Goal: Task Accomplishment & Management: Use online tool/utility

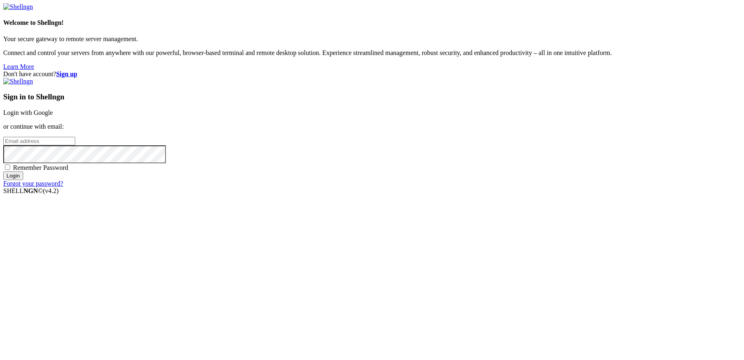
type input "root"
click at [53, 116] on link "Login with Google" at bounding box center [28, 112] width 50 height 7
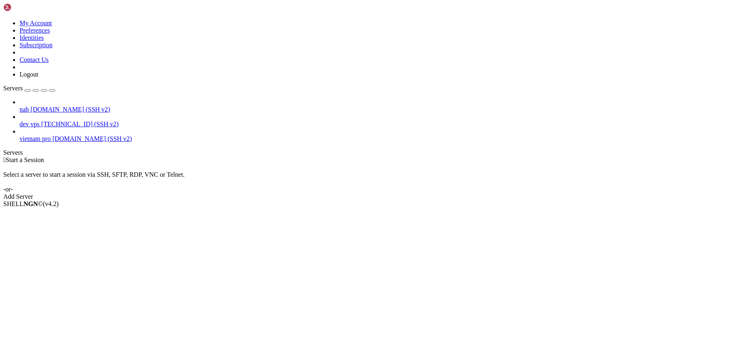
drag, startPoint x: 73, startPoint y: 106, endPoint x: 85, endPoint y: 94, distance: 17.3
click at [81, 214] on li "Connect" at bounding box center [57, 217] width 74 height 7
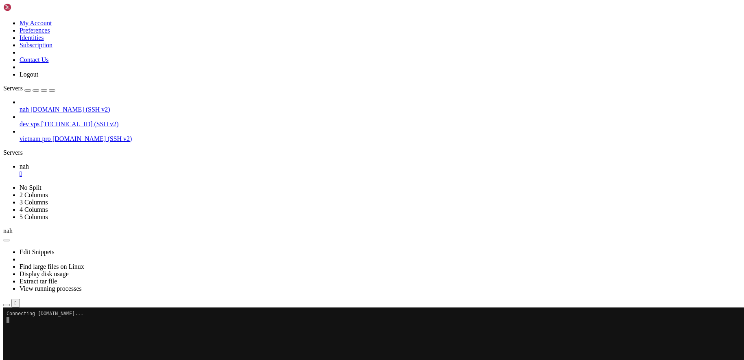
click at [254, 359] on x-row at bounding box center [324, 362] width 634 height 6
drag, startPoint x: 254, startPoint y: 363, endPoint x: 231, endPoint y: 374, distance: 25.5
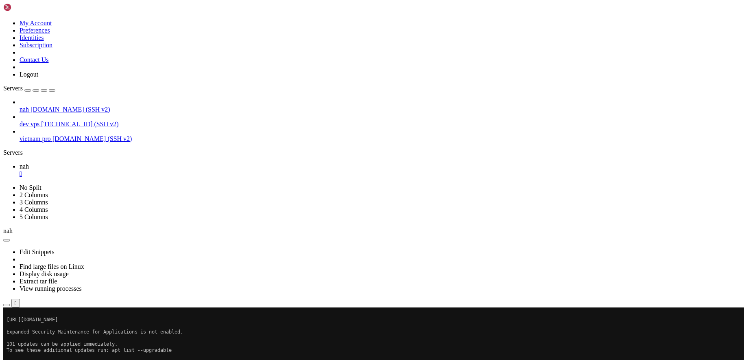
scroll to position [165, 0]
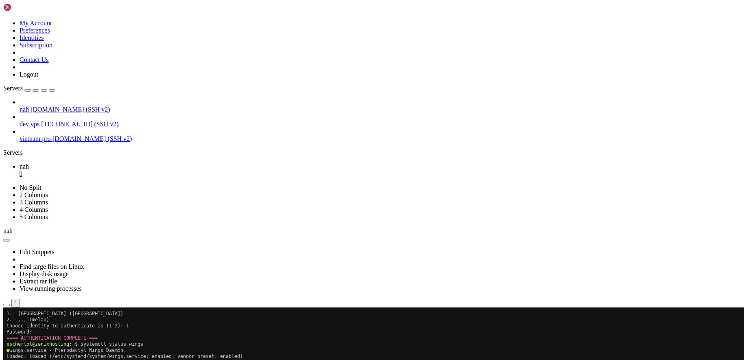
scroll to position [311, 0]
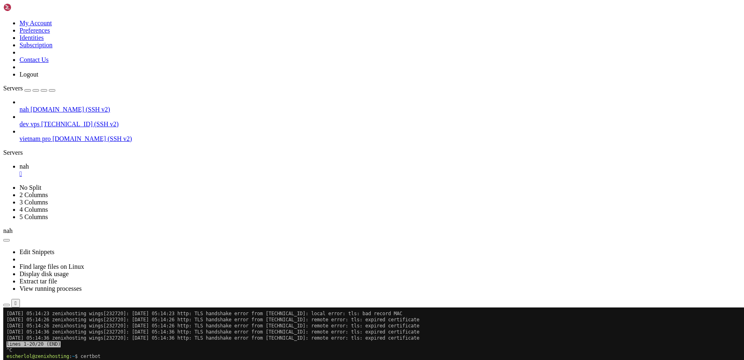
scroll to position [403, 0]
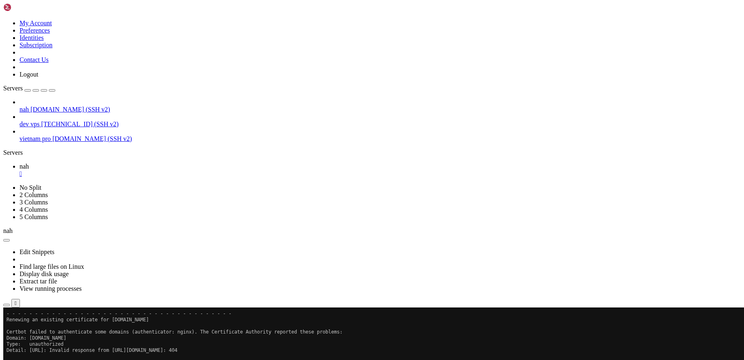
scroll to position [732, 0]
drag, startPoint x: 520, startPoint y: 605, endPoint x: 8, endPoint y: 425, distance: 543.3
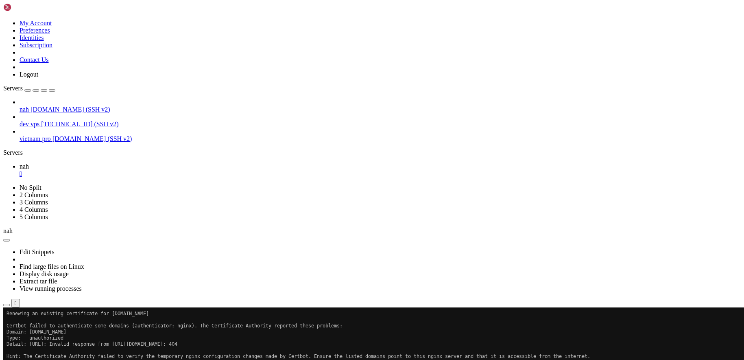
scroll to position [781, 0]
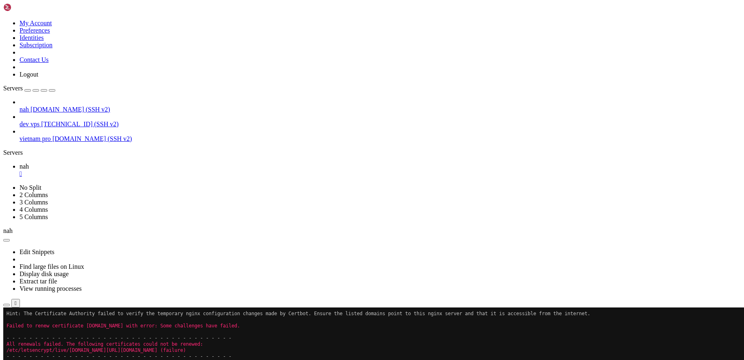
drag, startPoint x: 105, startPoint y: 610, endPoint x: 7, endPoint y: 563, distance: 108.5
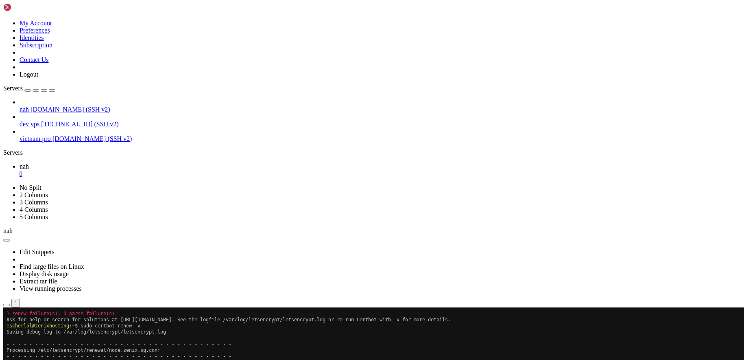
scroll to position [592, 0]
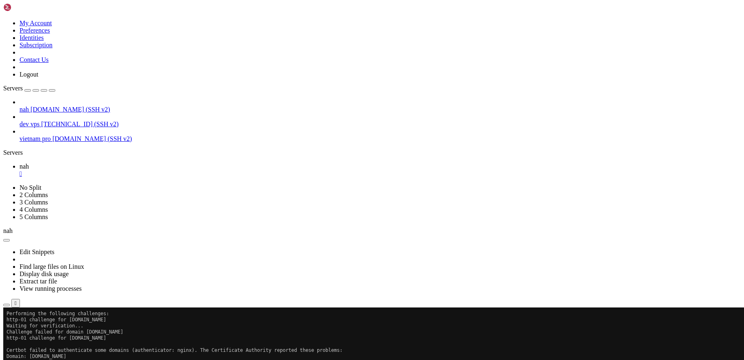
drag, startPoint x: 520, startPoint y: 606, endPoint x: 7, endPoint y: 533, distance: 518.2
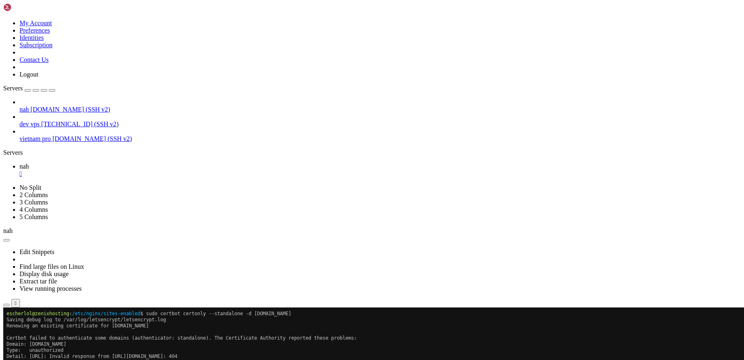
scroll to position [806, 0]
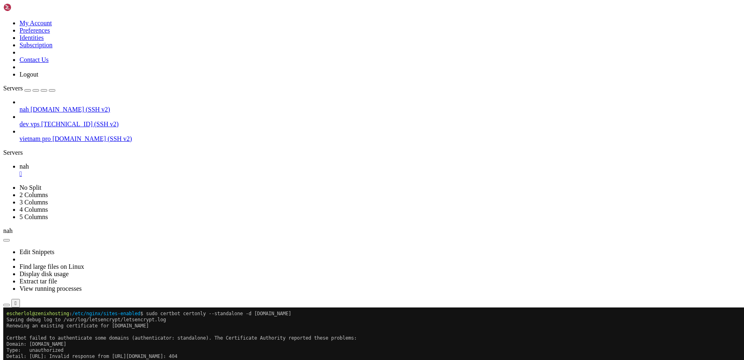
drag, startPoint x: 165, startPoint y: 613, endPoint x: 7, endPoint y: 533, distance: 176.3
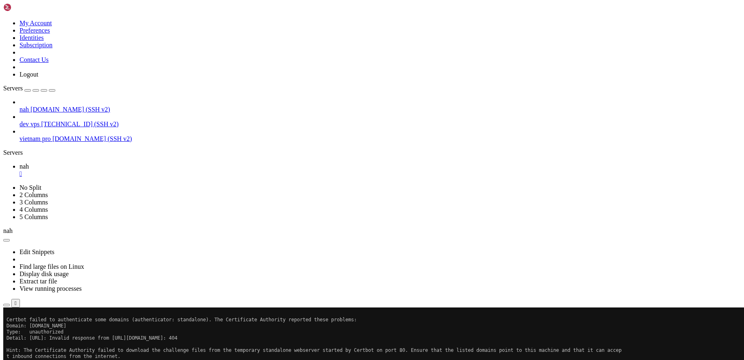
scroll to position [824, 0]
drag, startPoint x: 62, startPoint y: 599, endPoint x: 8, endPoint y: 601, distance: 54.6
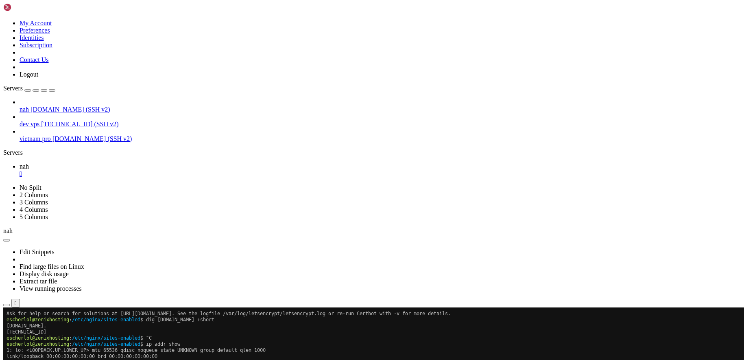
scroll to position [1062, 0]
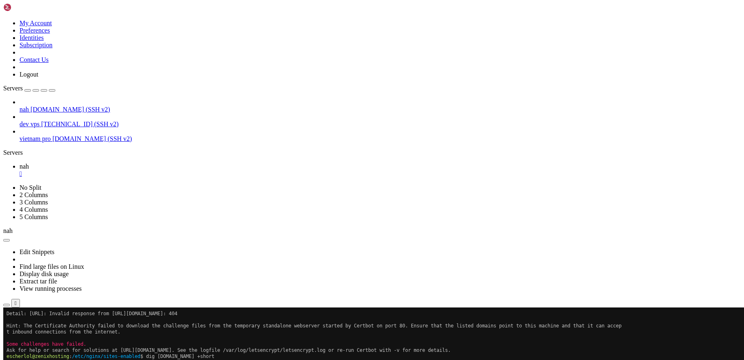
drag, startPoint x: 9, startPoint y: 384, endPoint x: 184, endPoint y: 490, distance: 205.4
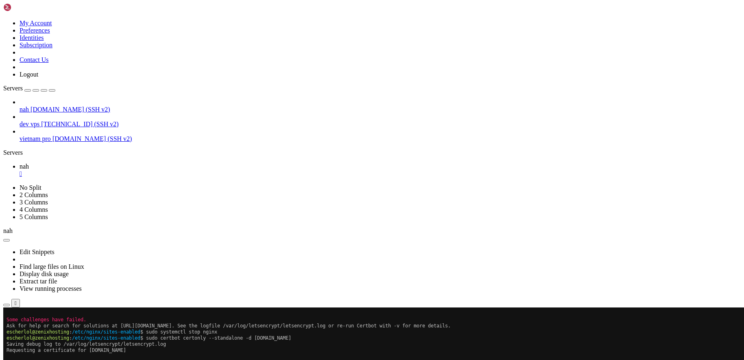
scroll to position [922, 0]
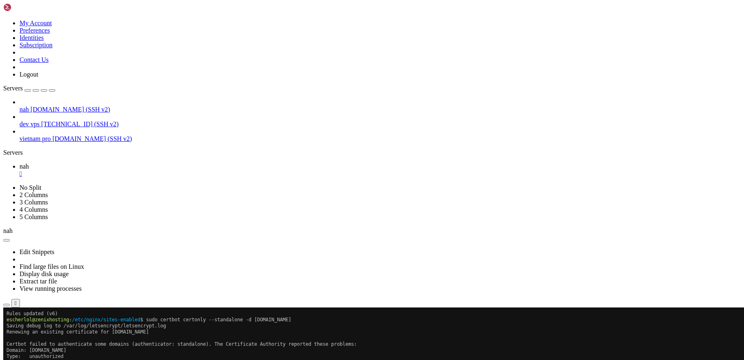
drag, startPoint x: 221, startPoint y: 614, endPoint x: 7, endPoint y: 496, distance: 244.6
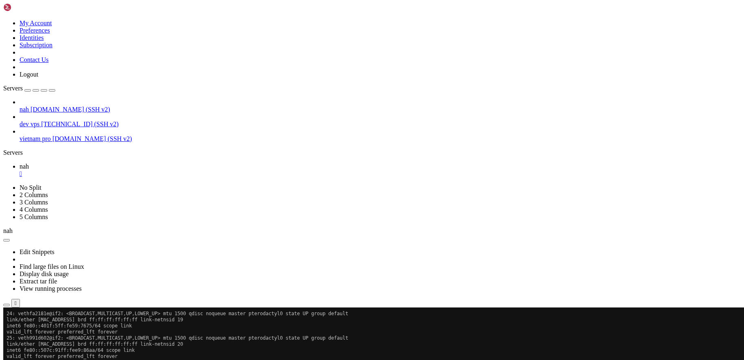
scroll to position [1678, 0]
drag, startPoint x: 323, startPoint y: 608, endPoint x: 8, endPoint y: 603, distance: 315.0
click at [39, 142] on div "nah [DOMAIN_NAME] (SSH v2) dev vps [TECHNICAL_ID] (SSH v2) vietnam pro [DOMAIN_…" at bounding box center [372, 120] width 738 height 44
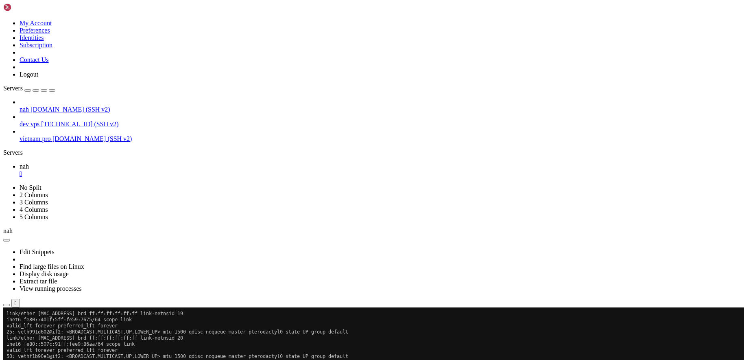
scroll to position [1691, 0]
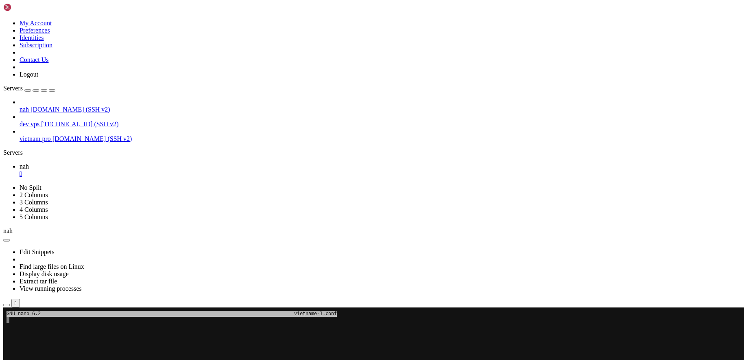
scroll to position [0, 0]
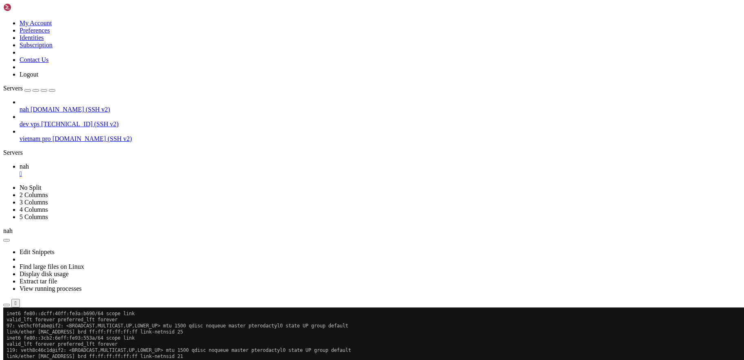
scroll to position [1874, 0]
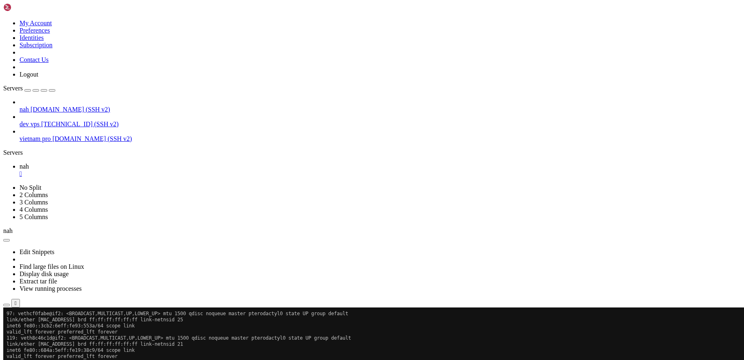
drag, startPoint x: 103, startPoint y: 492, endPoint x: 279, endPoint y: 505, distance: 175.9
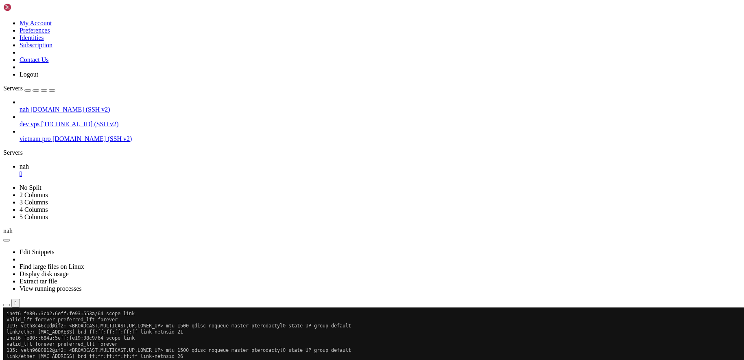
scroll to position [2045, 0]
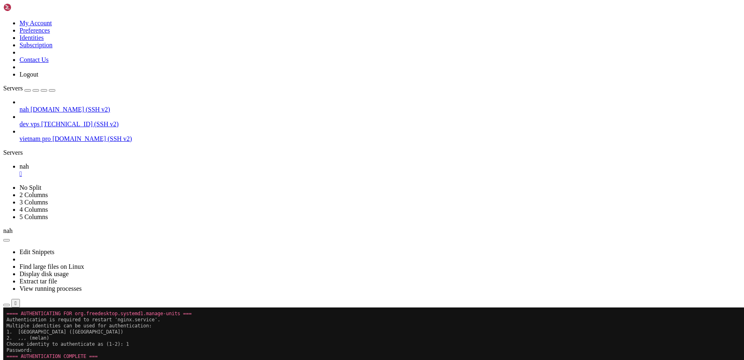
drag, startPoint x: 237, startPoint y: 603, endPoint x: 147, endPoint y: 505, distance: 132.8
drag, startPoint x: 280, startPoint y: 604, endPoint x: 8, endPoint y: 448, distance: 314.0
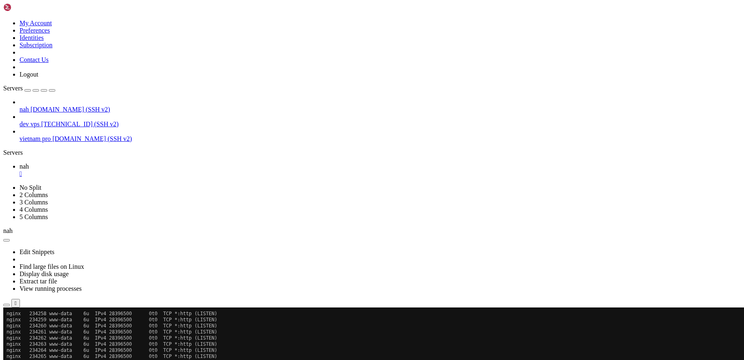
scroll to position [2301, 0]
drag, startPoint x: 259, startPoint y: 613, endPoint x: 163, endPoint y: 579, distance: 101.5
drag, startPoint x: 150, startPoint y: 574, endPoint x: 145, endPoint y: 572, distance: 5.3
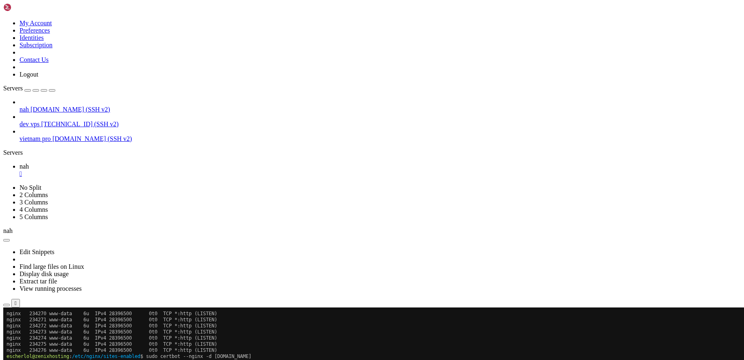
drag, startPoint x: 183, startPoint y: 616, endPoint x: 7, endPoint y: 530, distance: 195.1
drag, startPoint x: 186, startPoint y: 616, endPoint x: 9, endPoint y: 533, distance: 196.0
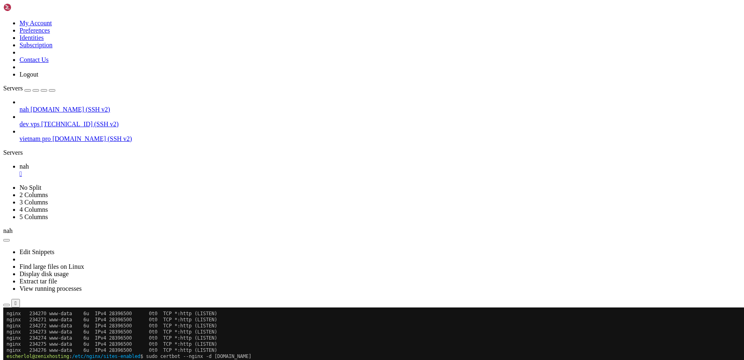
drag, startPoint x: 246, startPoint y: 606, endPoint x: 7, endPoint y: 553, distance: 245.1
copy div "- - - - - - - - - - - - - - - - - - - - - - - - - - - - - - - - - - - - - - - -…"
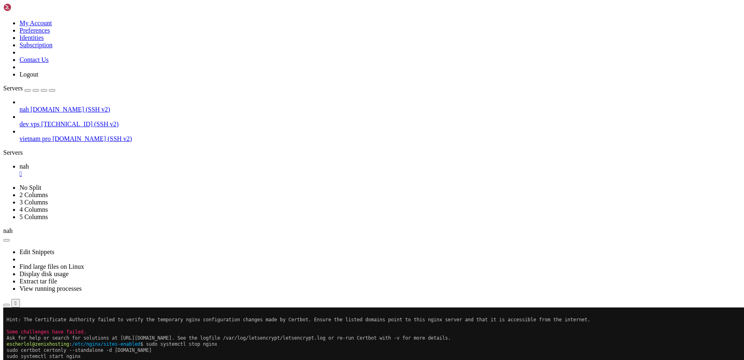
scroll to position [2441, 0]
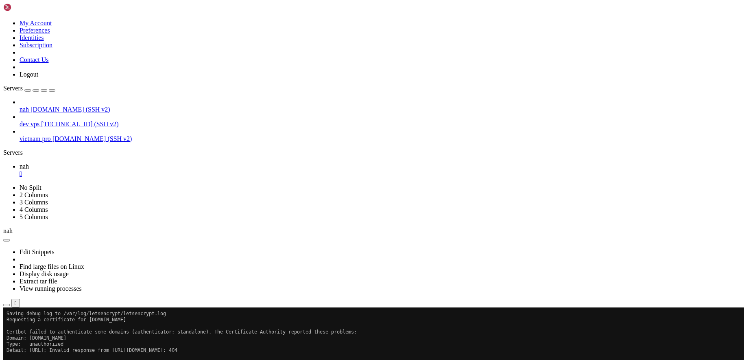
drag, startPoint x: 511, startPoint y: 609, endPoint x: 245, endPoint y: 537, distance: 275.6
drag, startPoint x: 378, startPoint y: 608, endPoint x: 274, endPoint y: 605, distance: 104.2
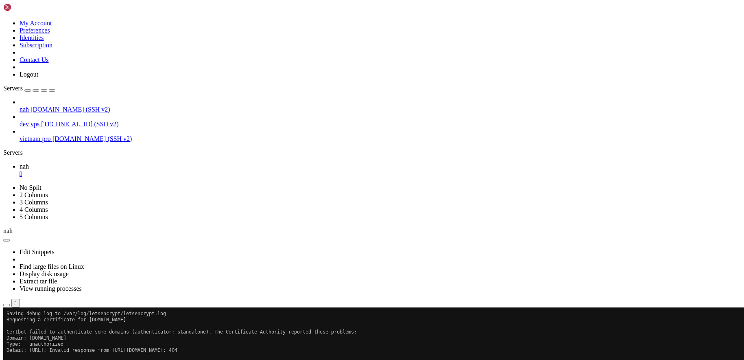
copy x-row "/var/log/letsencrypt/letsencrypt.log"
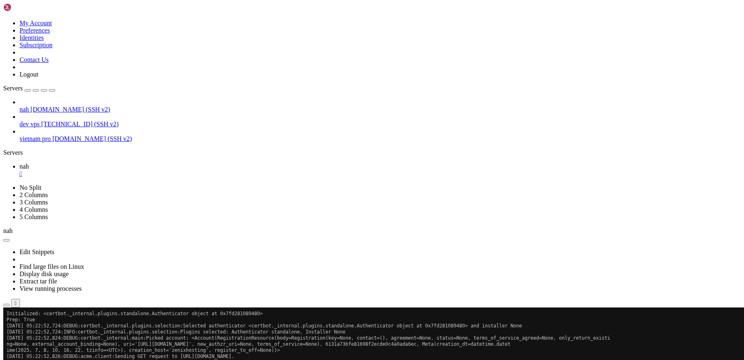
scroll to position [10748, 0]
drag, startPoint x: 278, startPoint y: 604, endPoint x: 7, endPoint y: 342, distance: 376.7
copy div "ng=None, external_account_binding=None), uri='[URL][DOMAIN_NAME]', new_authzr_u…"
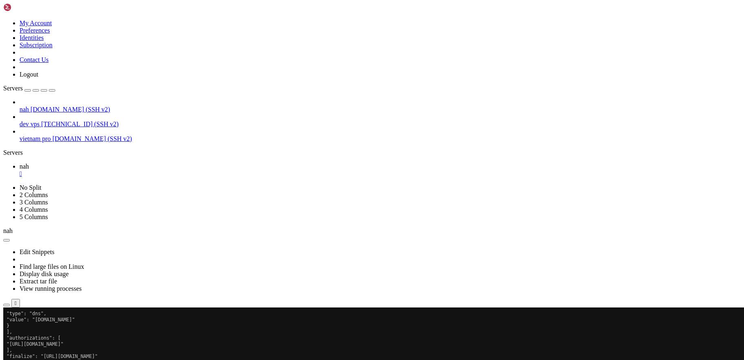
scroll to position [11554, 0]
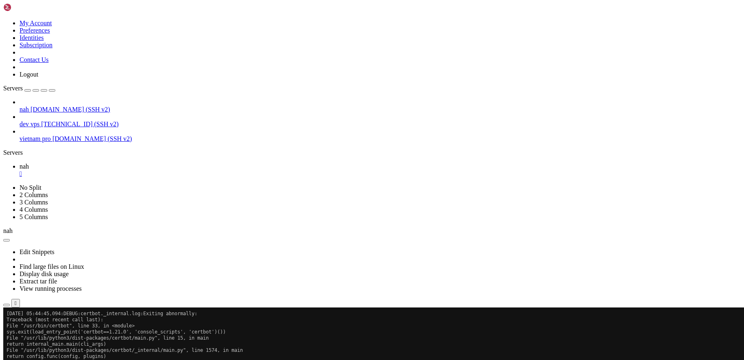
scroll to position [26184, 0]
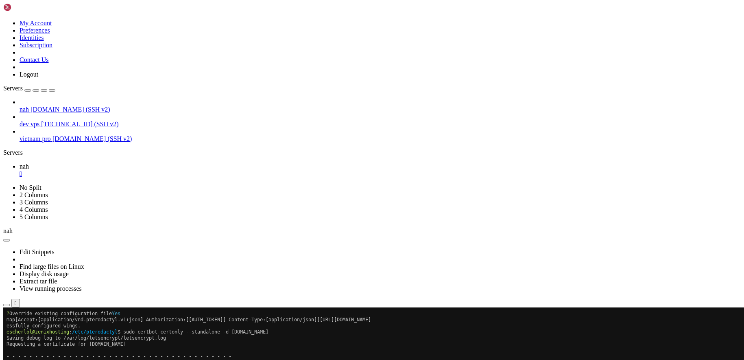
scroll to position [26477, 0]
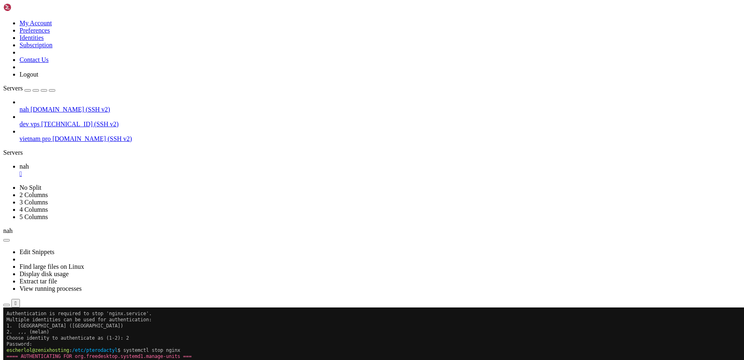
scroll to position [26611, 0]
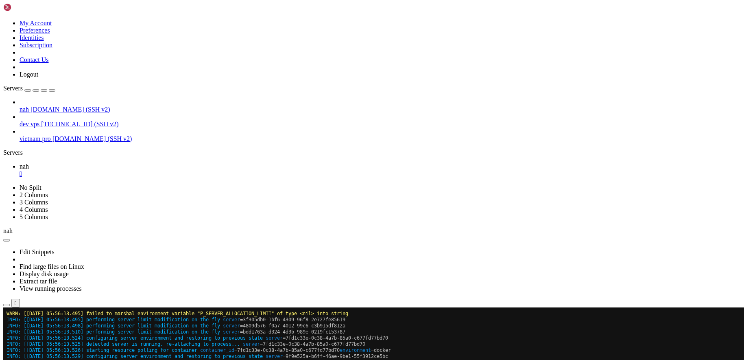
scroll to position [28491, 0]
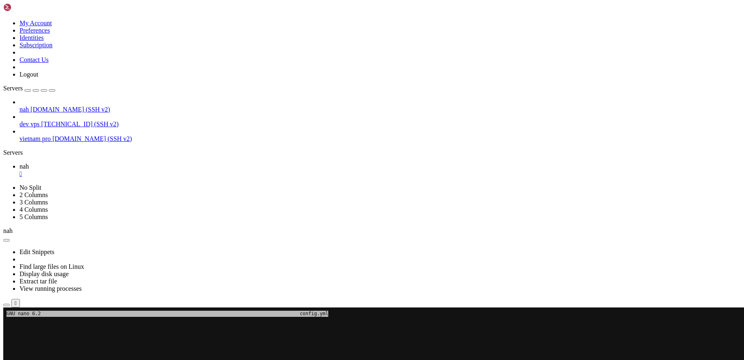
scroll to position [0, 0]
drag, startPoint x: 206, startPoint y: 510, endPoint x: 247, endPoint y: 468, distance: 58.7
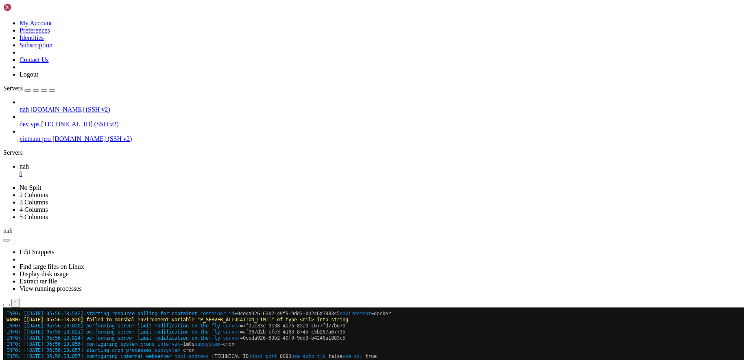
scroll to position [28705, 0]
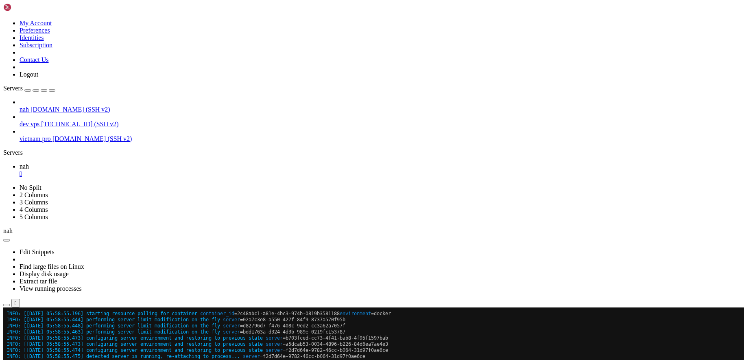
scroll to position [30585, 0]
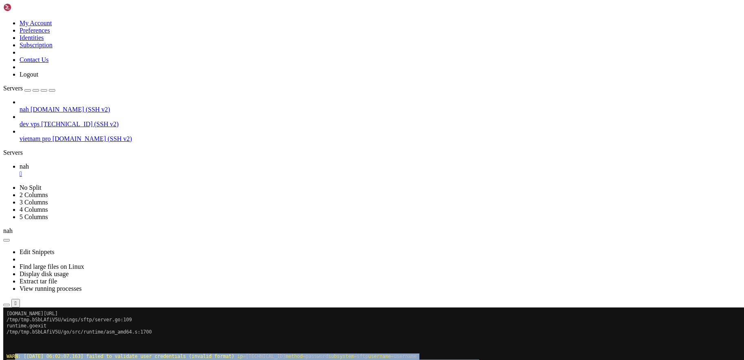
scroll to position [32605, 0]
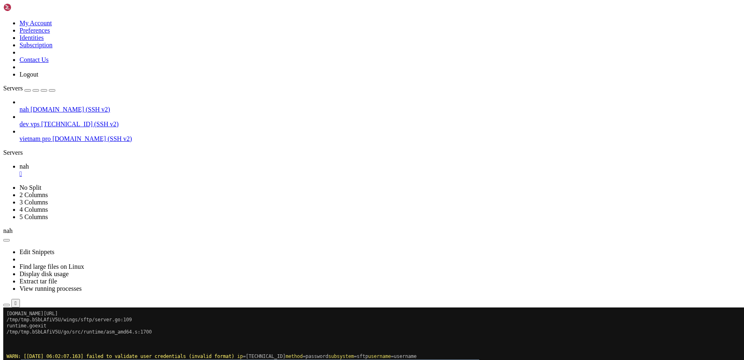
drag, startPoint x: 170, startPoint y: 615, endPoint x: 22, endPoint y: 360, distance: 295.0
drag, startPoint x: 469, startPoint y: 530, endPoint x: 48, endPoint y: 425, distance: 434.0
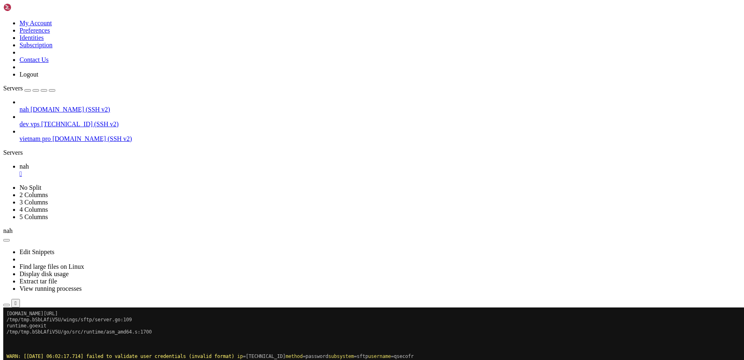
drag, startPoint x: 456, startPoint y: 528, endPoint x: 109, endPoint y: 412, distance: 366.1
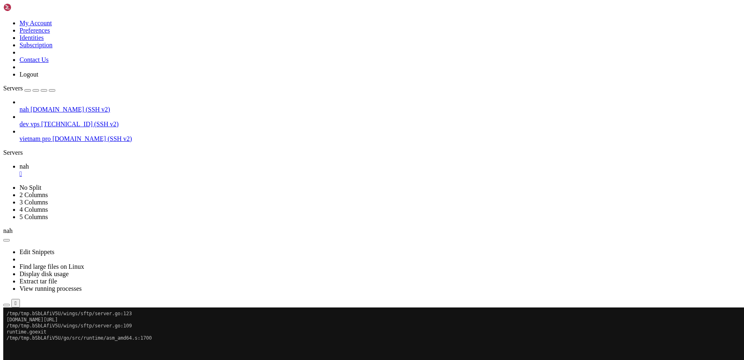
scroll to position [33112, 0]
